Goal: Information Seeking & Learning: Find specific fact

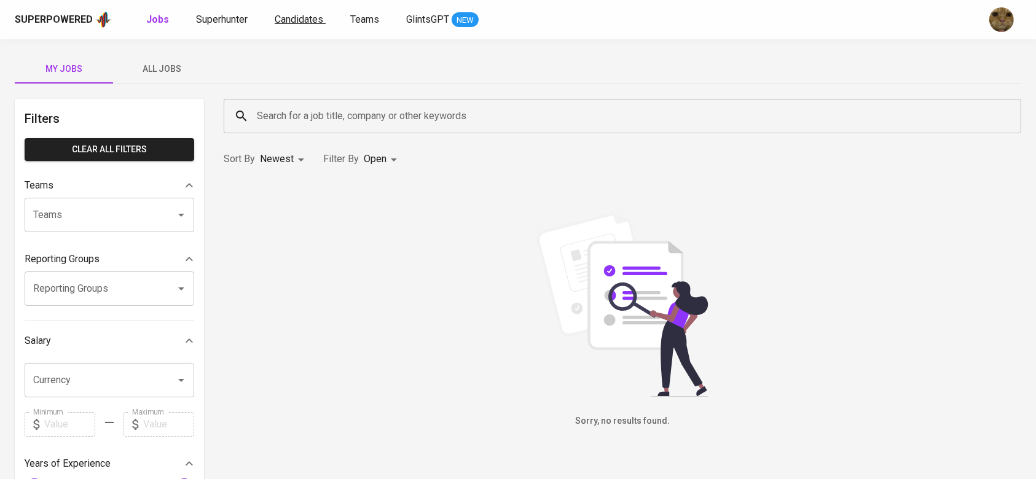
click at [289, 24] on span "Candidates" at bounding box center [299, 20] width 49 height 12
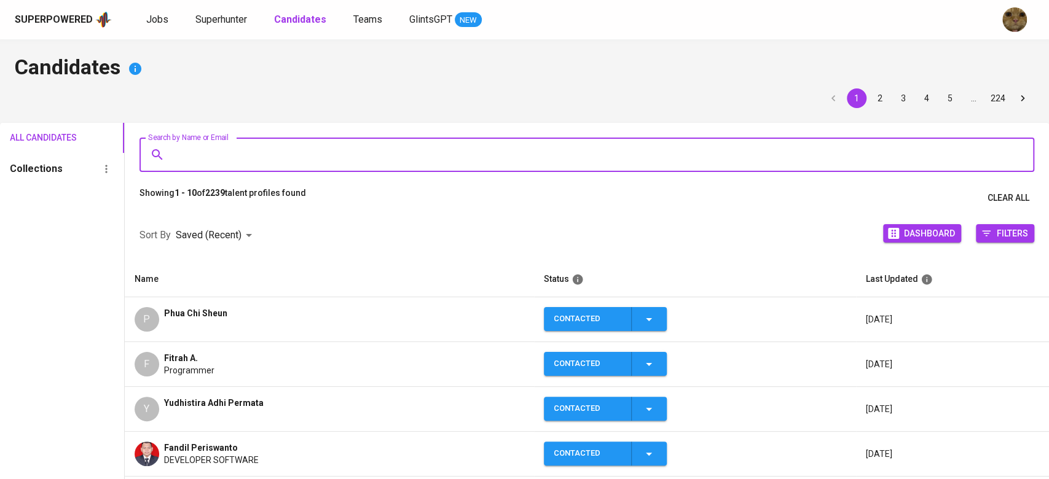
click at [198, 148] on input "Search by Name or Email" at bounding box center [590, 154] width 841 height 23
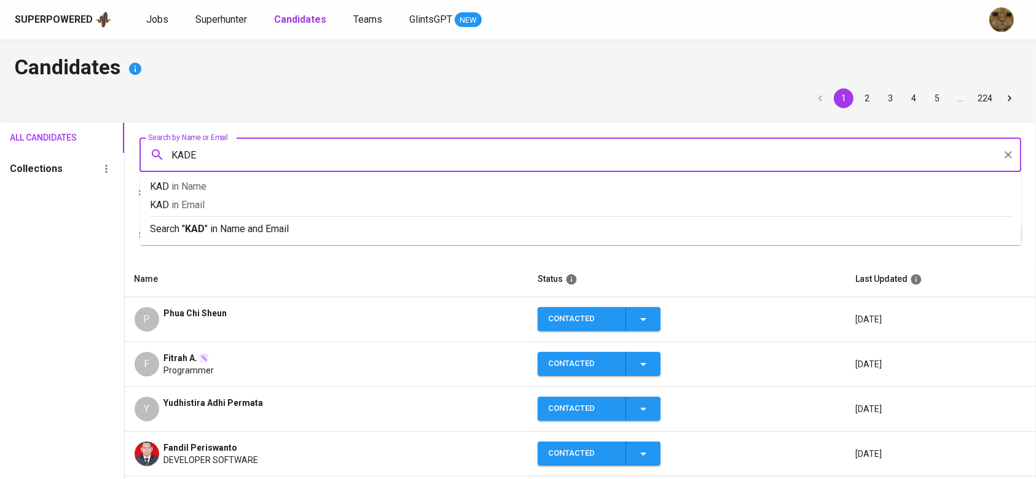
type input "KADEK"
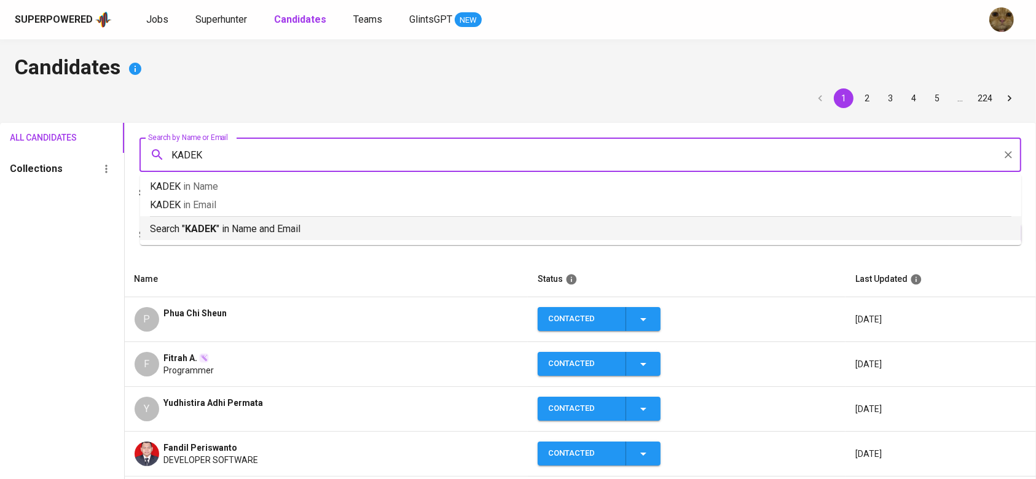
click at [188, 227] on b "KADEK" at bounding box center [200, 229] width 31 height 12
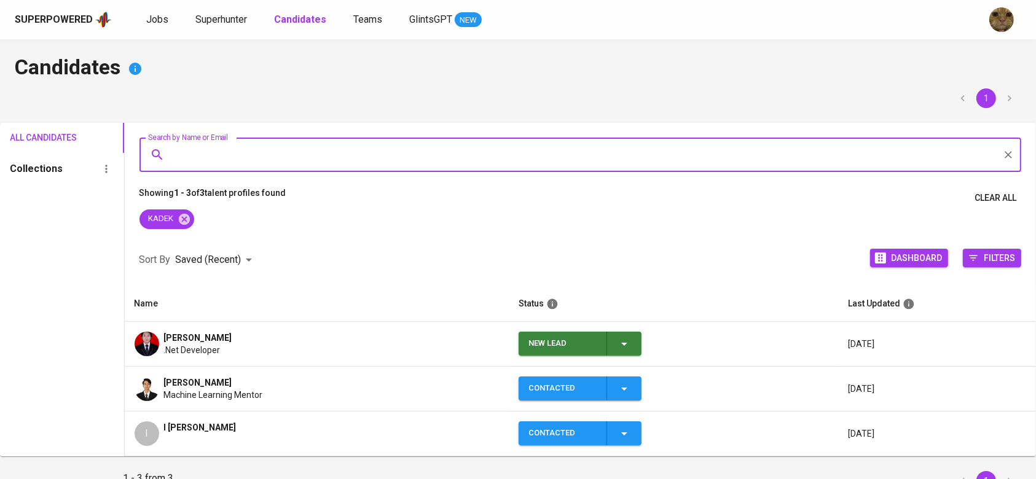
scroll to position [58, 0]
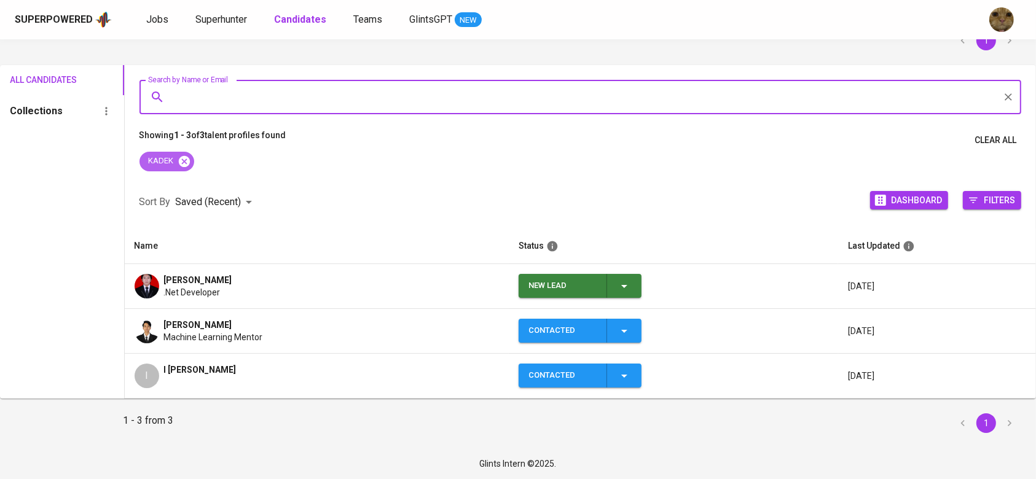
click at [180, 158] on icon at bounding box center [185, 162] width 14 height 14
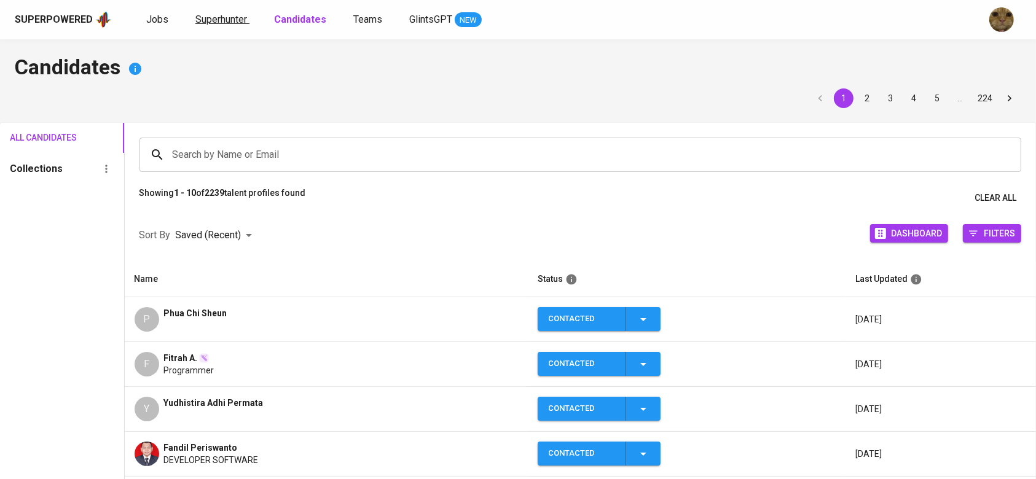
click at [199, 22] on span "Superhunter" at bounding box center [221, 20] width 52 height 12
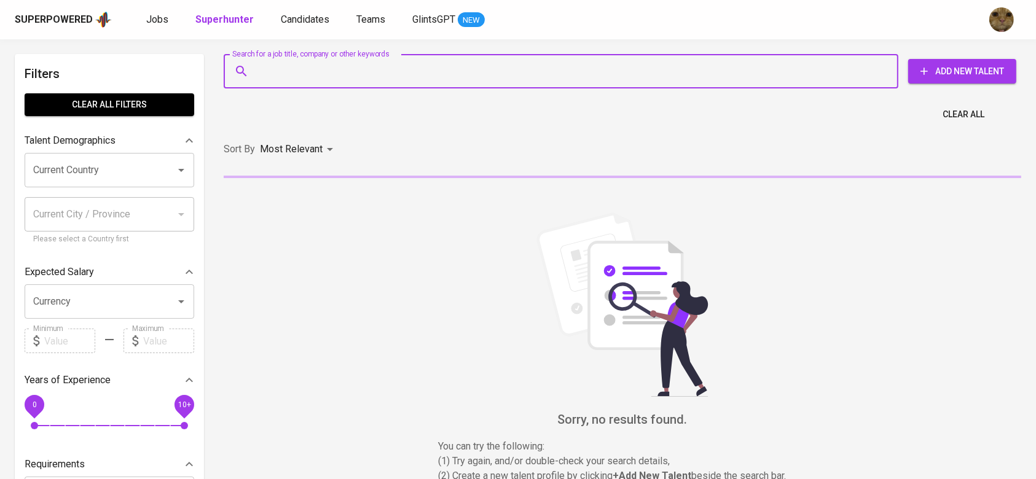
click at [285, 66] on input "Search for a job title, company or other keywords" at bounding box center [564, 71] width 621 height 23
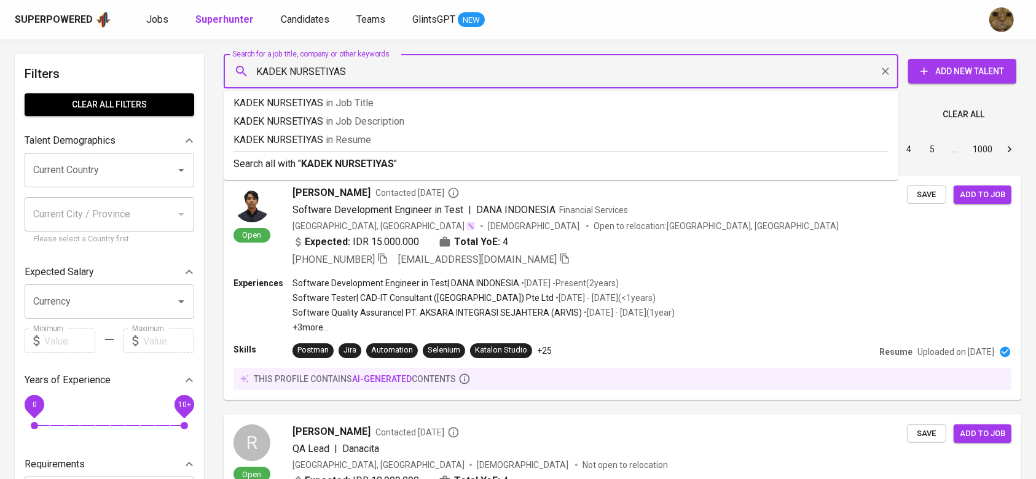
type input "KADEK NURSETIYASA"
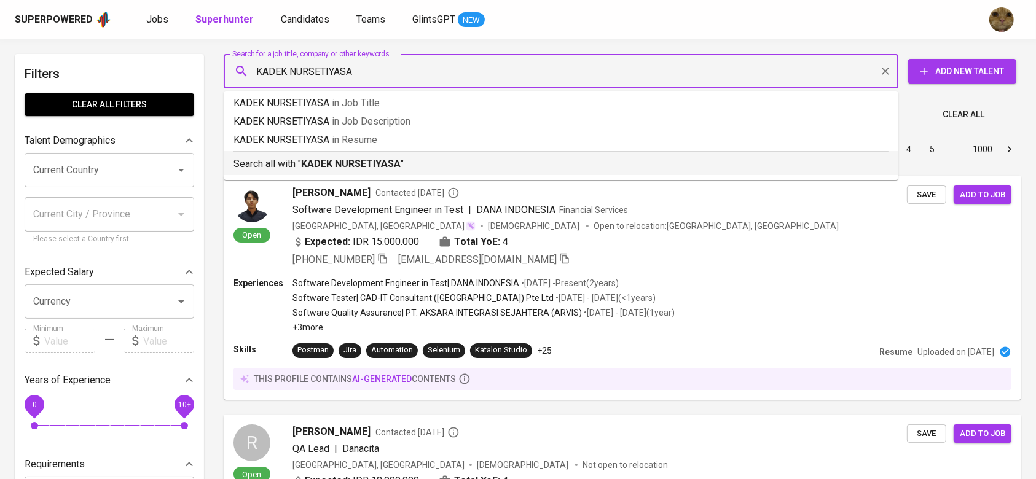
click at [321, 163] on b "KADEK NURSETIYASA" at bounding box center [351, 164] width 100 height 12
click at [347, 168] on div "Sort By Most Relevant MOST_RELEVANT 1 2 3 4 5 … 1000" at bounding box center [622, 149] width 813 height 37
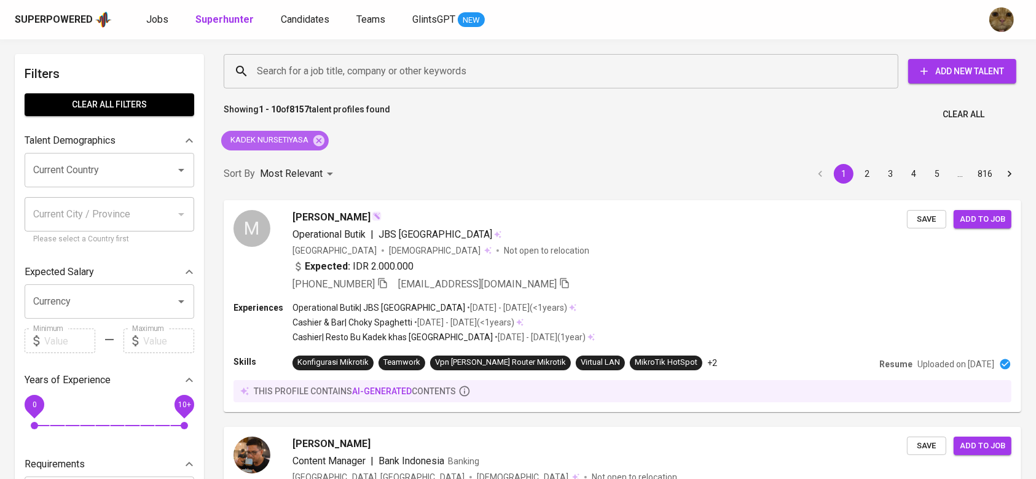
click at [320, 148] on div "KADEK NURSETIYASA" at bounding box center [275, 141] width 108 height 20
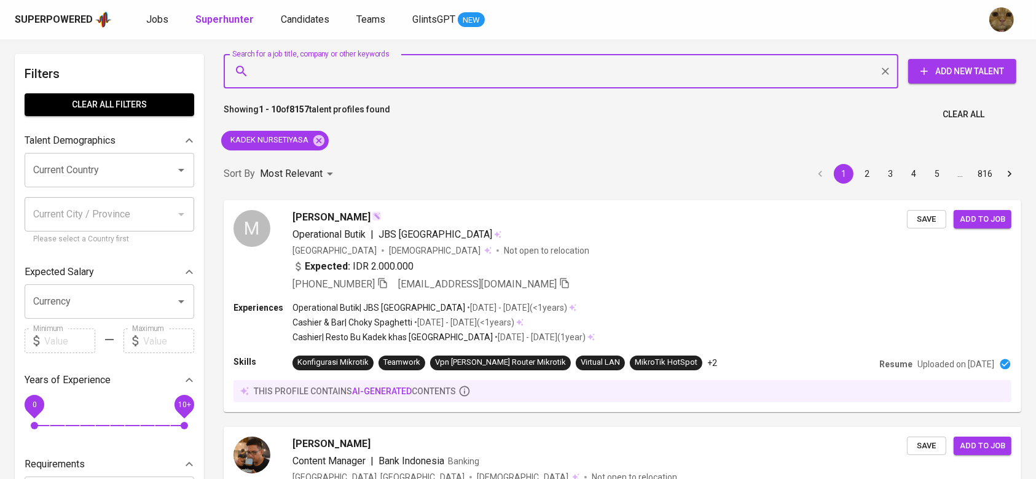
click at [291, 69] on input "Search for a job title, company or other keywords" at bounding box center [564, 71] width 621 height 23
paste input "[EMAIL_ADDRESS][DOMAIN_NAME]"
type input "[EMAIL_ADDRESS][DOMAIN_NAME]"
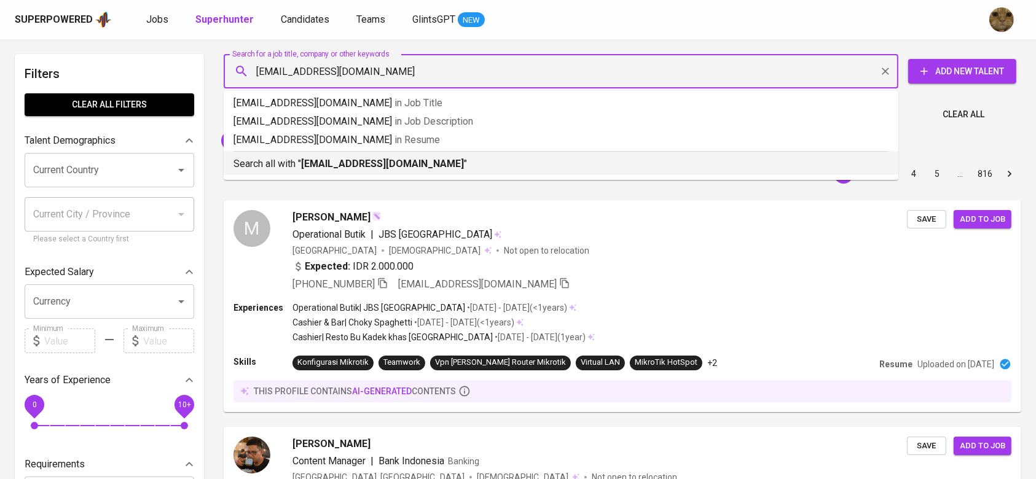
click at [304, 170] on p "Search all with " [EMAIL_ADDRESS][DOMAIN_NAME] "" at bounding box center [561, 164] width 655 height 15
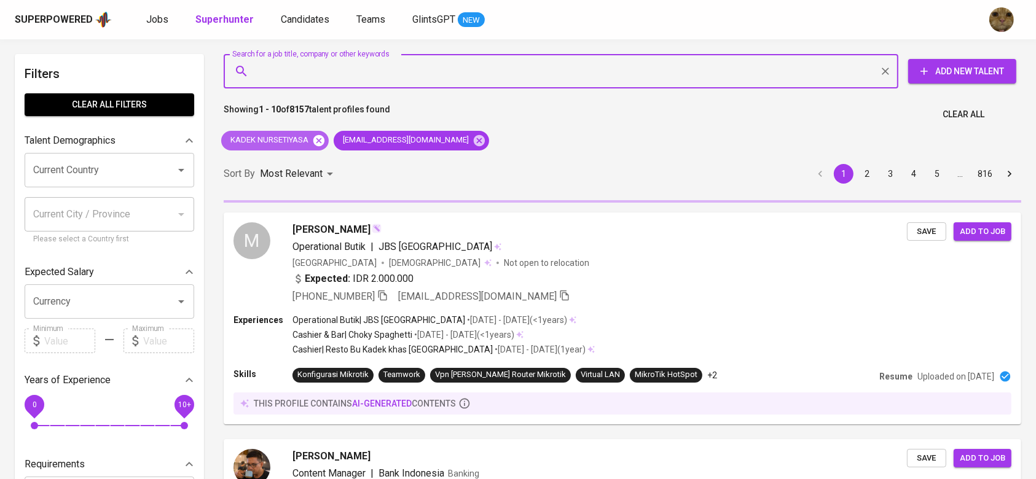
click at [318, 135] on icon at bounding box center [319, 140] width 11 height 11
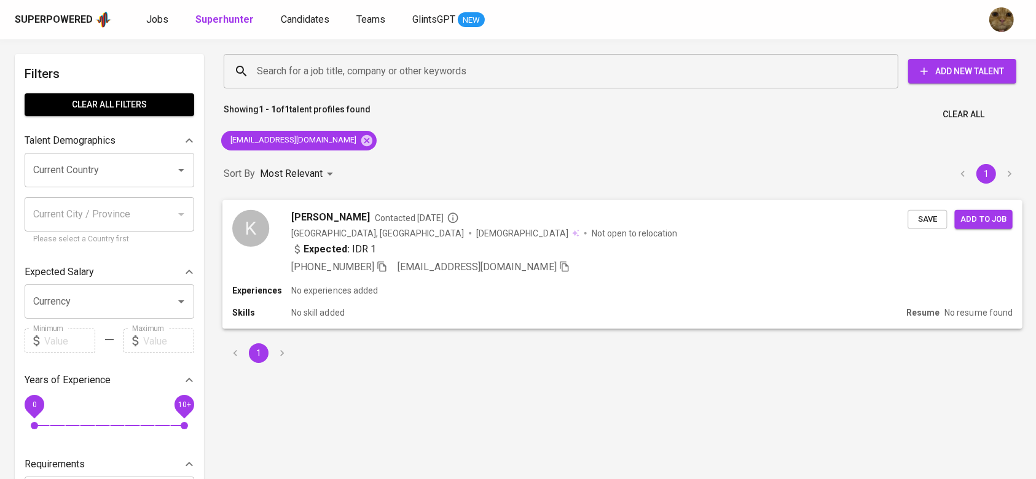
click at [323, 259] on span "[PHONE_NUMBER]" at bounding box center [339, 266] width 96 height 15
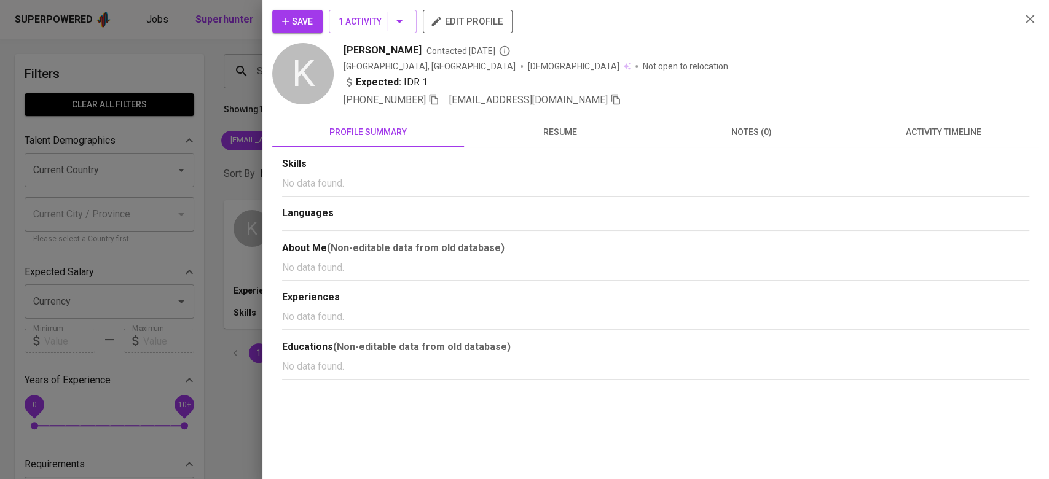
click at [937, 135] on span "activity timeline" at bounding box center [943, 132] width 177 height 15
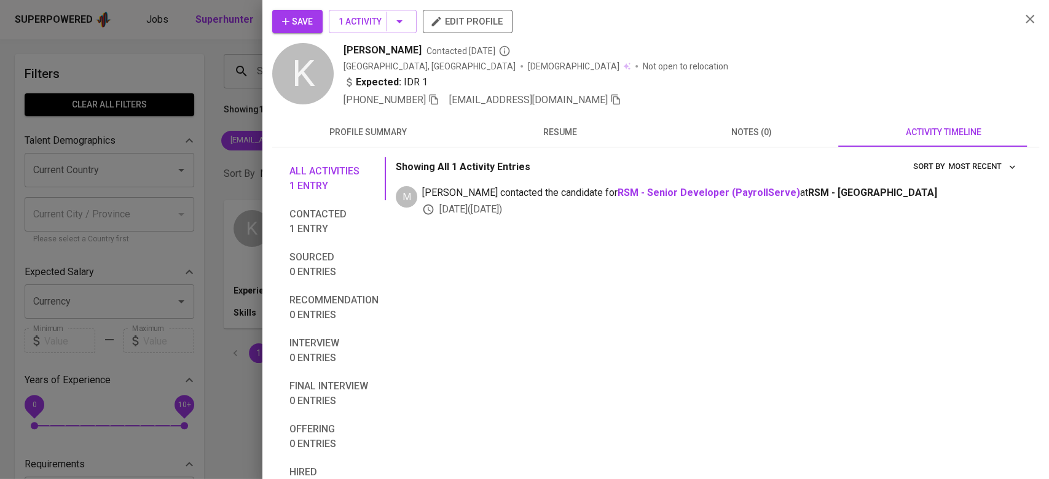
click at [500, 133] on span "resume" at bounding box center [560, 132] width 177 height 15
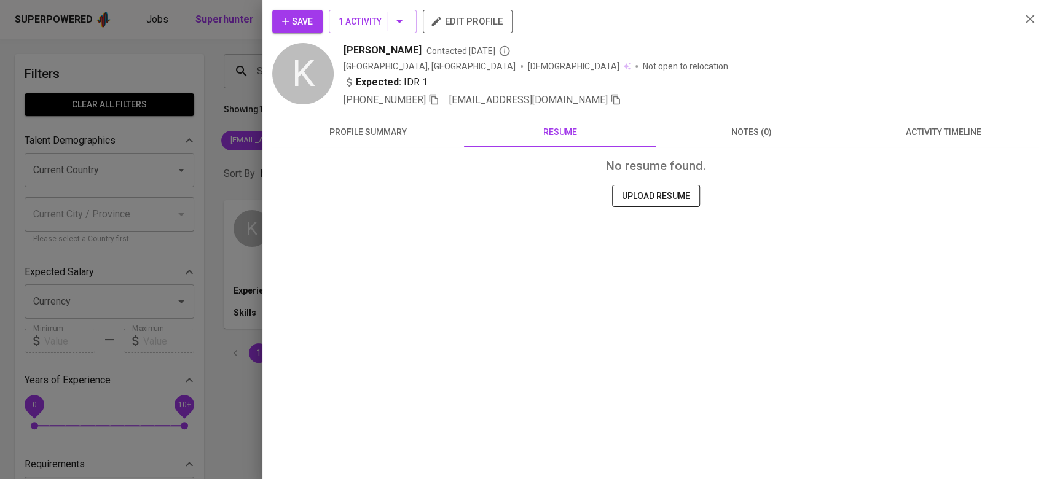
click at [374, 129] on span "profile summary" at bounding box center [368, 132] width 177 height 15
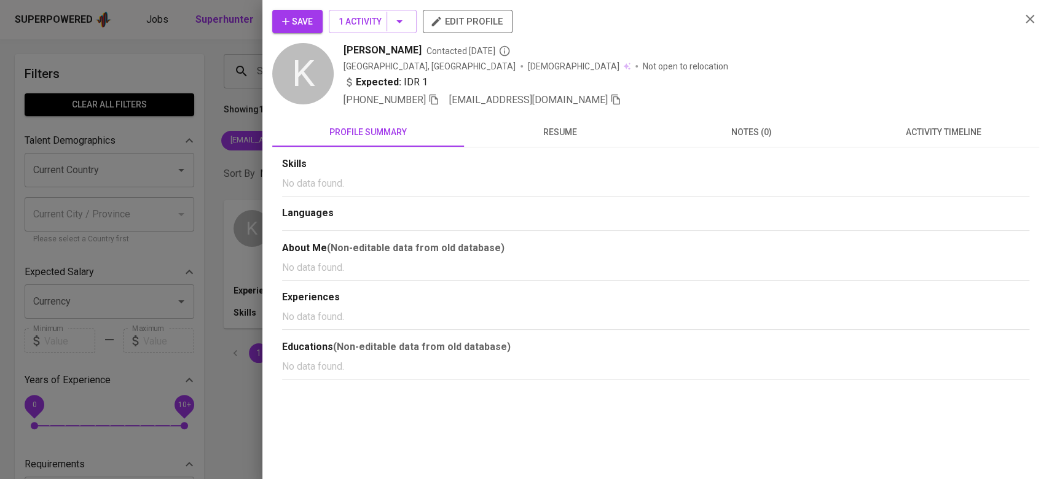
click at [221, 174] on div at bounding box center [524, 239] width 1049 height 479
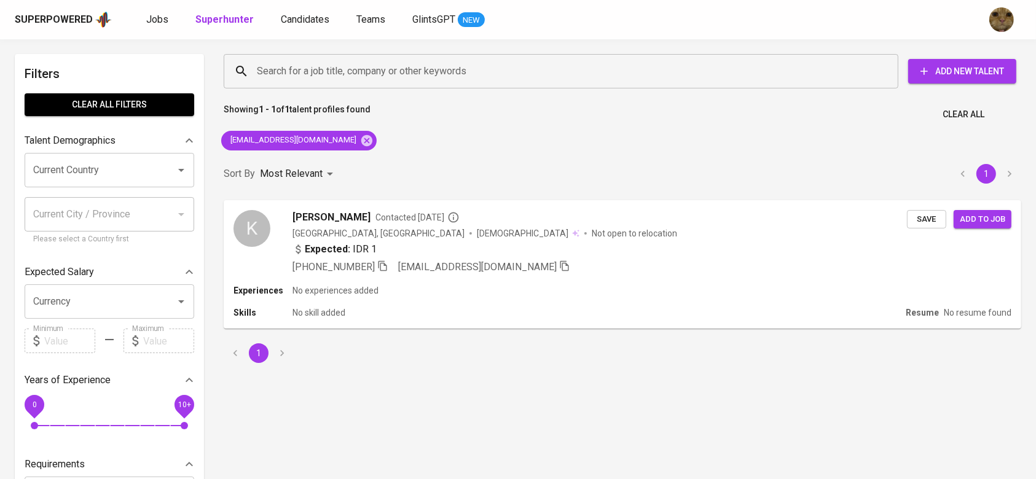
click at [160, 8] on div "Superpowered Jobs Superhunter Candidates Teams GlintsGPT NEW" at bounding box center [518, 19] width 1036 height 39
click at [152, 15] on span "Jobs" at bounding box center [157, 20] width 22 height 12
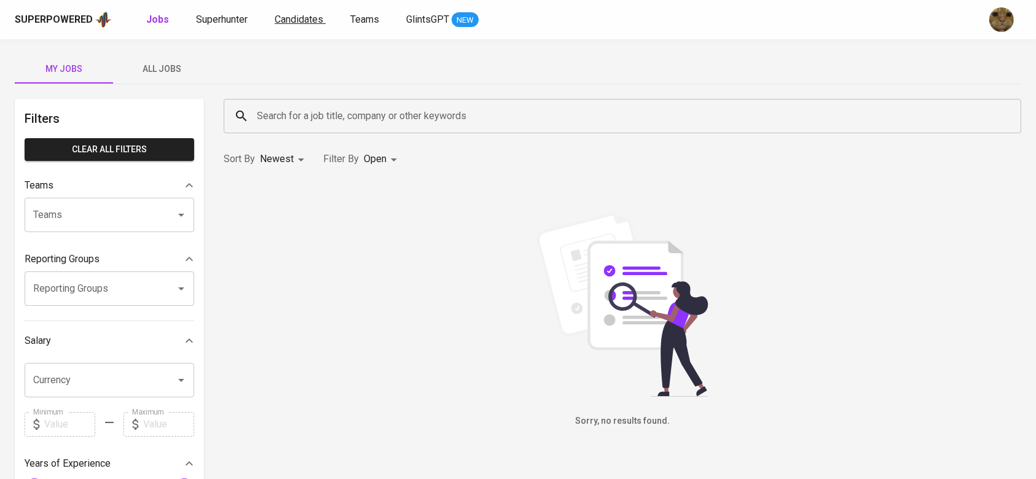
click at [300, 25] on link "Candidates" at bounding box center [300, 19] width 51 height 15
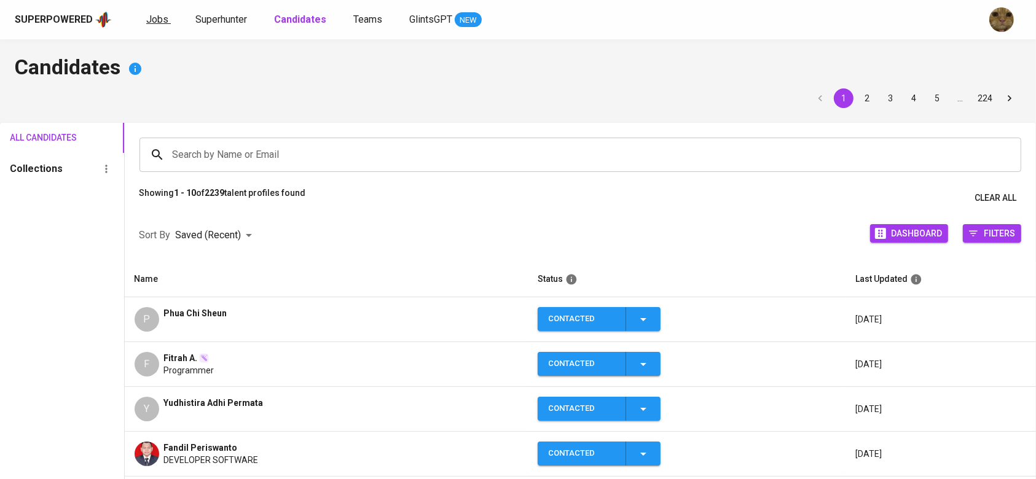
click at [151, 18] on span "Jobs" at bounding box center [157, 20] width 22 height 12
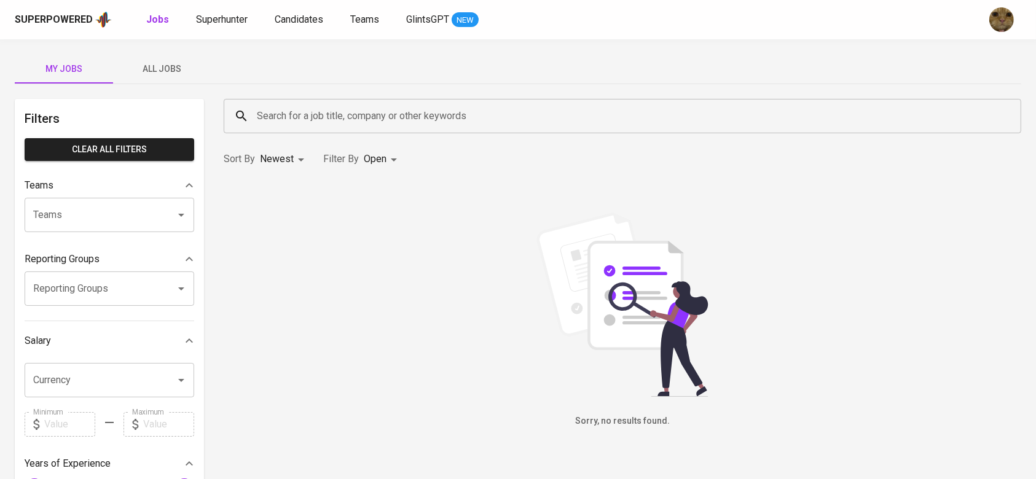
click at [178, 79] on button "All Jobs" at bounding box center [162, 69] width 98 height 30
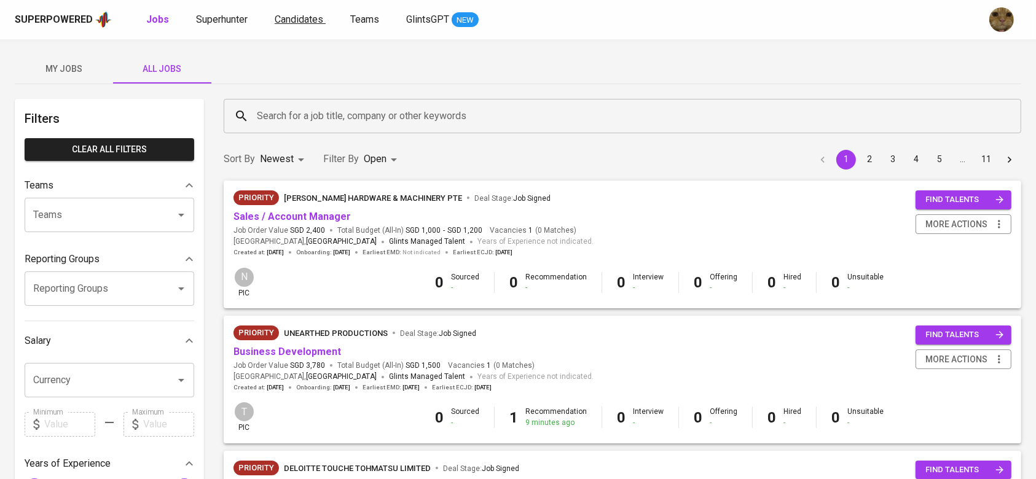
click at [295, 12] on link "Candidates" at bounding box center [300, 19] width 51 height 15
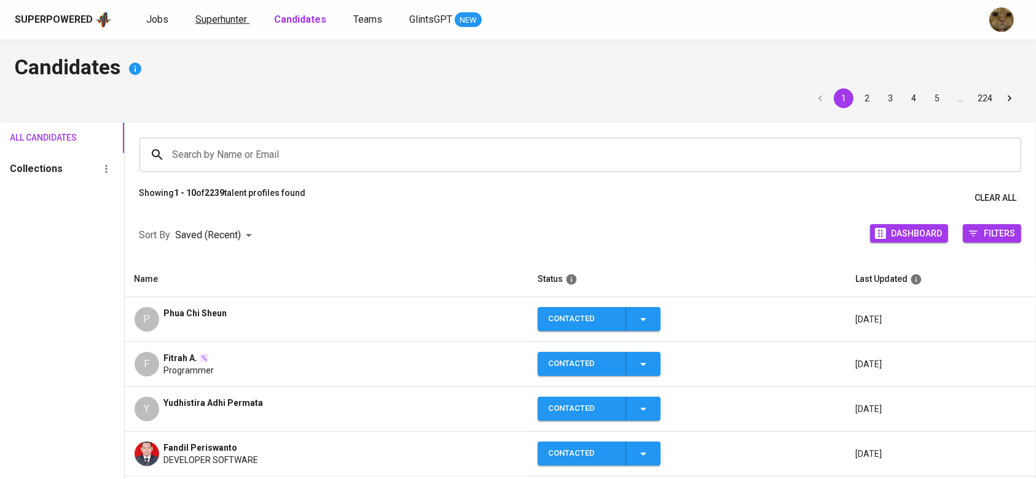
click at [235, 22] on span "Superhunter" at bounding box center [221, 20] width 52 height 12
